Goal: Task Accomplishment & Management: Use online tool/utility

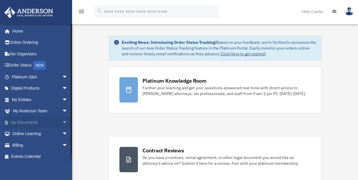
click at [46, 122] on link "My Documents arrow_drop_down" at bounding box center [40, 123] width 72 height 12
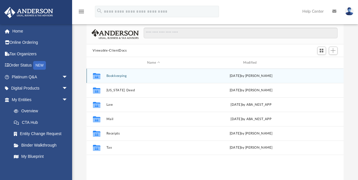
scroll to position [29, 0]
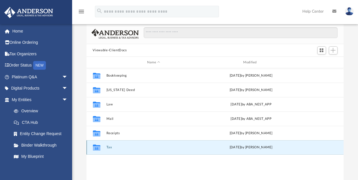
click at [111, 146] on button "Tax" at bounding box center [153, 148] width 95 height 4
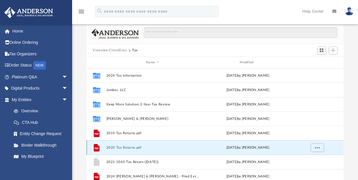
click at [106, 147] on button "2020 Tax Returns.pdf" at bounding box center [152, 148] width 93 height 4
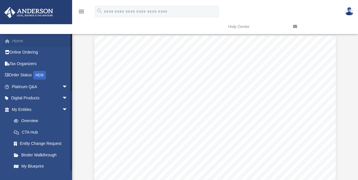
click at [29, 41] on link "Home" at bounding box center [40, 41] width 72 height 12
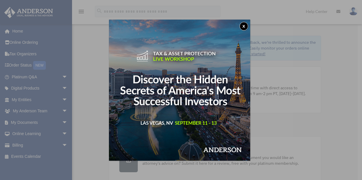
click at [248, 22] on button "x" at bounding box center [244, 26] width 9 height 9
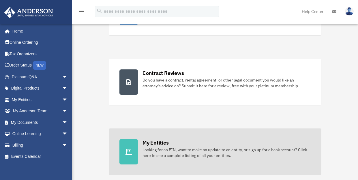
scroll to position [115, 0]
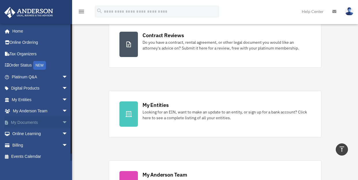
click at [29, 124] on link "My Documents arrow_drop_down" at bounding box center [40, 123] width 72 height 12
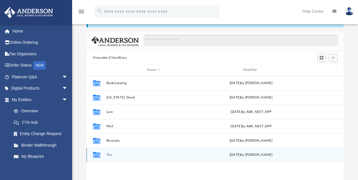
scroll to position [58, 0]
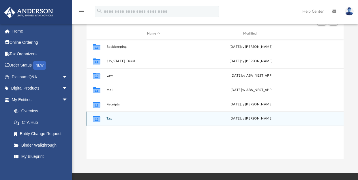
click at [110, 120] on button "Tax" at bounding box center [153, 119] width 95 height 4
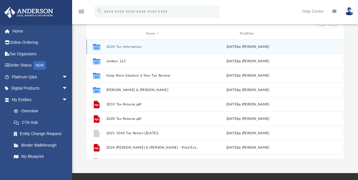
click at [135, 46] on button "2024 Tax Information" at bounding box center [152, 47] width 93 height 4
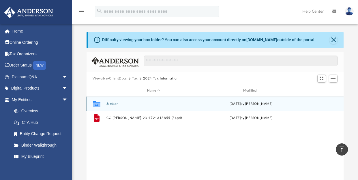
scroll to position [0, 0]
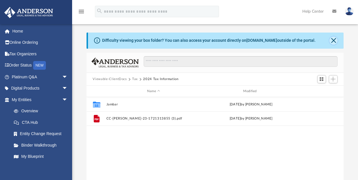
click at [331, 40] on button "Close" at bounding box center [334, 41] width 8 height 8
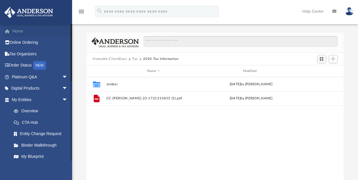
click at [7, 27] on link "Home" at bounding box center [40, 31] width 72 height 12
click at [21, 34] on link "Home" at bounding box center [40, 31] width 72 height 12
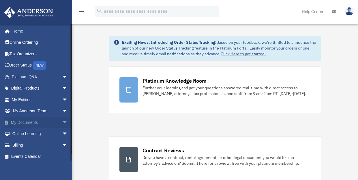
click at [39, 122] on link "My Documents arrow_drop_down" at bounding box center [40, 123] width 72 height 12
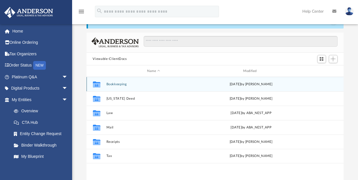
scroll to position [29, 0]
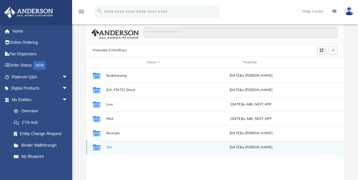
click at [109, 149] on button "Tax" at bounding box center [153, 148] width 95 height 4
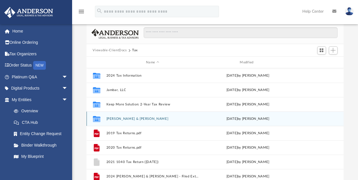
click at [156, 119] on button "[PERSON_NAME] & [PERSON_NAME]" at bounding box center [152, 119] width 93 height 4
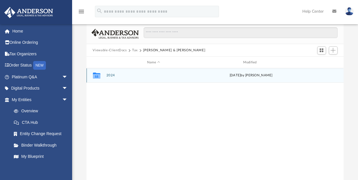
click at [112, 74] on button "2024" at bounding box center [153, 76] width 95 height 4
click at [128, 74] on button "Digital Tax Organizer" at bounding box center [153, 76] width 95 height 4
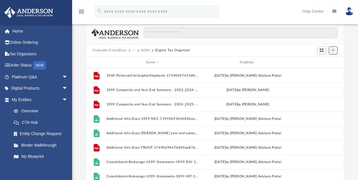
click at [332, 47] on button "Add" at bounding box center [333, 50] width 9 height 8
click at [326, 61] on li "Upload" at bounding box center [325, 62] width 18 height 6
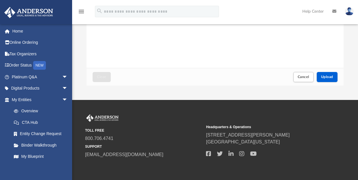
scroll to position [154, 0]
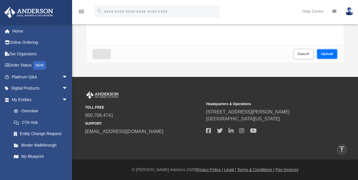
click at [324, 51] on button "Upload" at bounding box center [327, 54] width 21 height 10
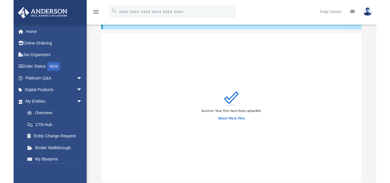
scroll to position [0, 0]
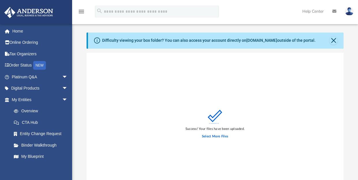
click at [335, 36] on div "Difficulty viewing your box folder? You can also access your account directly o…" at bounding box center [216, 41] width 256 height 16
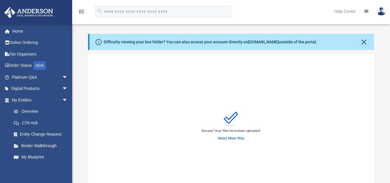
scroll to position [142, 282]
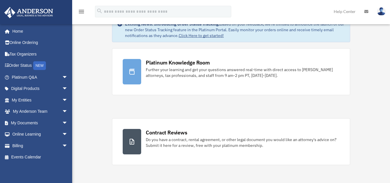
scroll to position [30, 0]
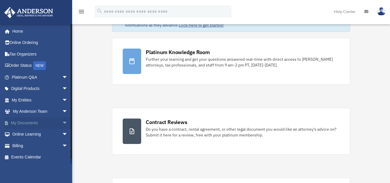
click at [35, 123] on link "My Documents arrow_drop_down" at bounding box center [40, 123] width 72 height 12
